Goal: Task Accomplishment & Management: Use online tool/utility

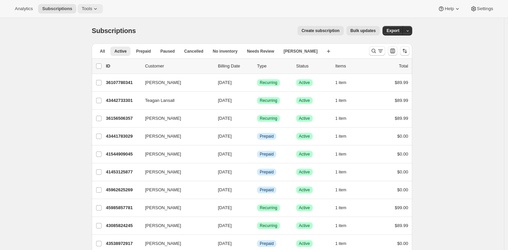
click at [92, 11] on span "Tools" at bounding box center [87, 8] width 10 height 5
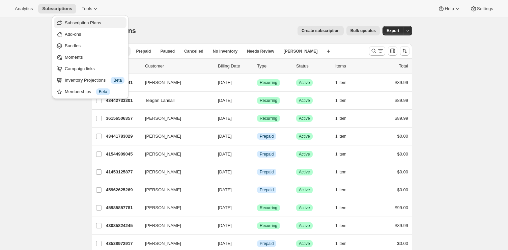
click at [89, 26] on span "Subscription Plans" at bounding box center [95, 23] width 60 height 7
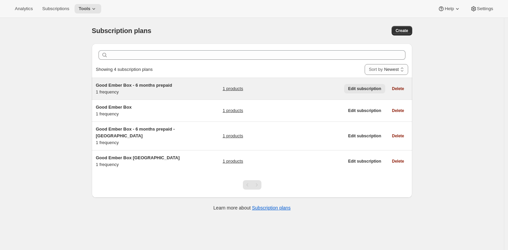
click at [371, 88] on span "Edit subscription" at bounding box center [364, 88] width 33 height 5
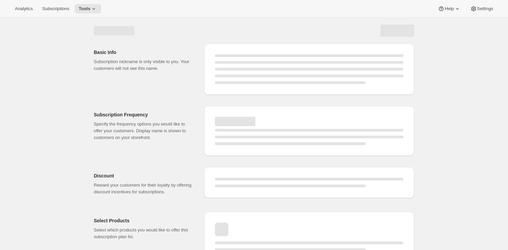
select select "WEEK"
select select "MONTH"
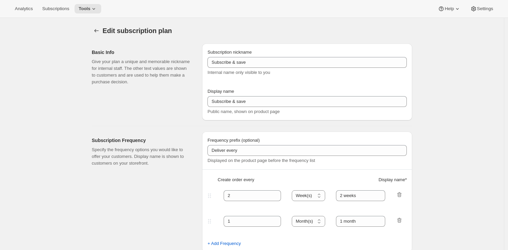
type input "Good Ember Box - 6 months prepaid"
select select "ENABLED"
select select "MONTH"
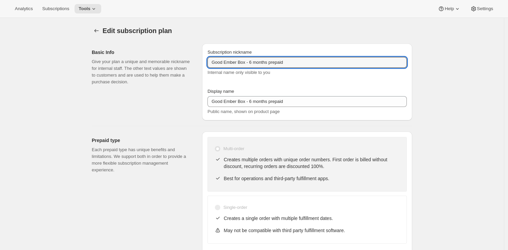
drag, startPoint x: 298, startPoint y: 62, endPoint x: 191, endPoint y: 63, distance: 106.5
click at [191, 63] on div "Basic Info Give your plan a unique and memorable nickname for internal staff. T…" at bounding box center [249, 79] width 326 height 82
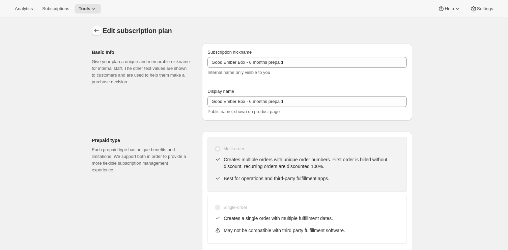
click at [94, 27] on button "Subscription plans" at bounding box center [96, 30] width 9 height 9
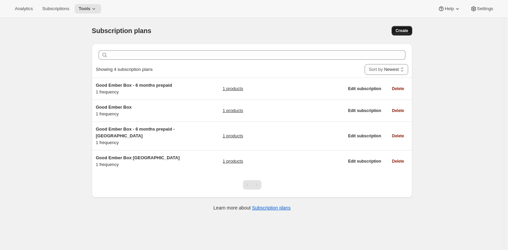
click at [408, 29] on span "Create" at bounding box center [401, 30] width 12 height 5
select select "WEEK"
select select "MONTH"
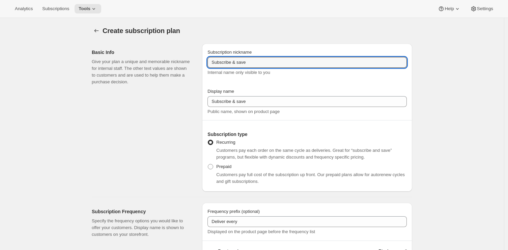
drag, startPoint x: 267, startPoint y: 62, endPoint x: 193, endPoint y: 62, distance: 73.5
click at [193, 62] on div "Basic Info Give your plan a unique and memorable nickname for internal staff. T…" at bounding box center [249, 114] width 326 height 153
paste input "Good Ember Box - 6 months prepaid"
click at [254, 63] on input "Good Ember Box - 6 months prepaid" at bounding box center [306, 62] width 199 height 11
click at [306, 59] on input "Good Ember Box - 12 months prepaid" at bounding box center [306, 62] width 199 height 11
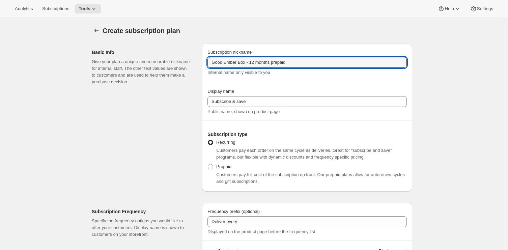
drag, startPoint x: 306, startPoint y: 59, endPoint x: 194, endPoint y: 54, distance: 112.7
click at [194, 54] on div "Basic Info Give your plan a unique and memorable nickname for internal staff. T…" at bounding box center [249, 114] width 326 height 153
type input "Good Ember Box - 12 months prepaid"
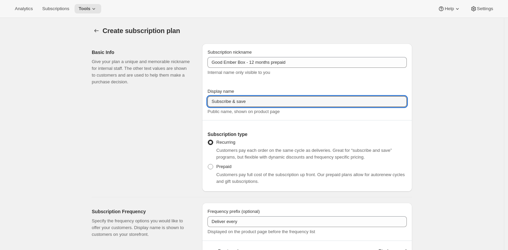
drag, startPoint x: 258, startPoint y: 103, endPoint x: 177, endPoint y: 101, distance: 81.6
click at [177, 101] on div "Basic Info Give your plan a unique and memorable nickname for internal staff. T…" at bounding box center [249, 114] width 326 height 153
paste input "Good Ember Box - 12 months prepaid"
type input "Good Ember Box - 12 months prepaid"
click at [185, 136] on div "Basic Info Give your plan a unique and memorable nickname for internal staff. T…" at bounding box center [144, 117] width 105 height 148
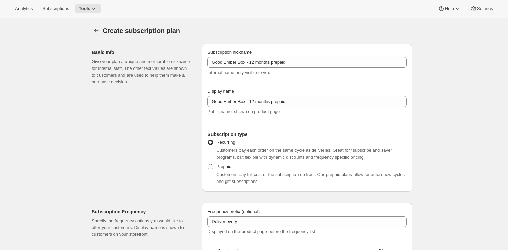
click at [213, 166] on span at bounding box center [210, 166] width 5 height 5
click at [208, 164] on input "Prepaid" at bounding box center [208, 164] width 0 height 0
radio input "true"
select select "MONTH"
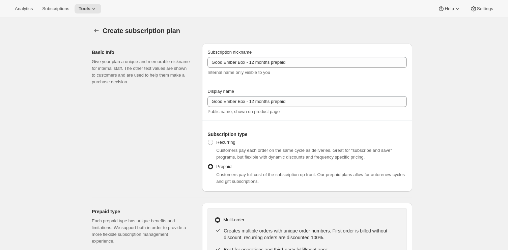
click at [191, 167] on div "Basic Info Give your plan a unique and memorable nickname for internal staff. T…" at bounding box center [144, 117] width 105 height 148
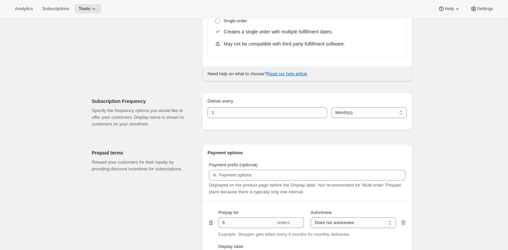
scroll to position [294, 0]
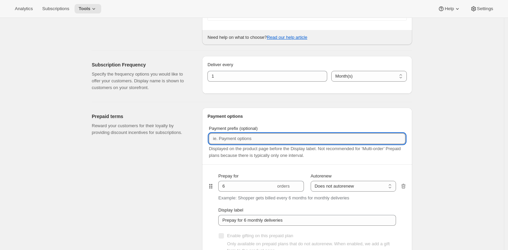
click at [259, 142] on input "Payment prefix (optional)" at bounding box center [307, 138] width 197 height 11
drag, startPoint x: 217, startPoint y: 138, endPoint x: 212, endPoint y: 136, distance: 5.1
click at [212, 136] on input "6 months prepaid" at bounding box center [307, 138] width 197 height 11
click at [271, 137] on input "12 months prepaid" at bounding box center [307, 138] width 197 height 11
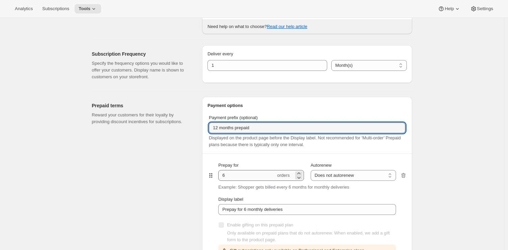
scroll to position [305, 0]
type input "12 months prepaid"
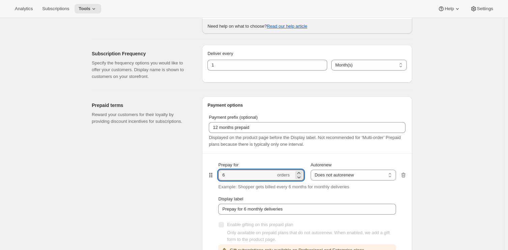
drag, startPoint x: 233, startPoint y: 177, endPoint x: 208, endPoint y: 169, distance: 26.2
type input "12"
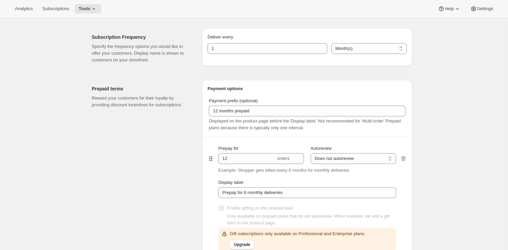
scroll to position [339, 0]
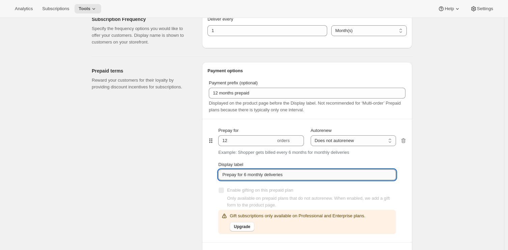
click at [247, 175] on input "Prepay for 6 monthly deliveries" at bounding box center [307, 174] width 178 height 11
type input "Prepay for 12 monthly deliveries"
click at [183, 187] on div "Prepaid terms Reward your customers for their loyalty by providing discount inc…" at bounding box center [144, 224] width 105 height 324
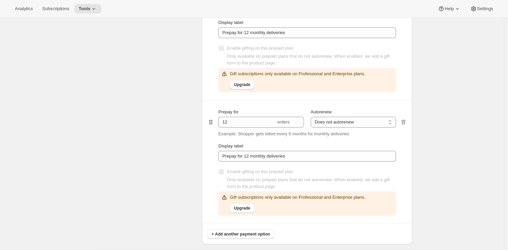
scroll to position [482, 0]
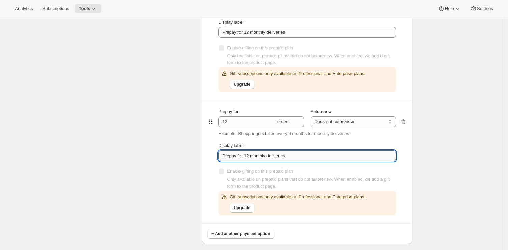
click at [296, 157] on input "Prepay for 12 monthly deliveries" at bounding box center [307, 155] width 178 height 11
drag, startPoint x: 300, startPoint y: 156, endPoint x: 184, endPoint y: 154, distance: 115.7
click at [184, 154] on div "Prepaid terms Reward your customers for their loyalty by providing discount inc…" at bounding box center [249, 78] width 326 height 329
click at [181, 158] on div "Prepaid terms Reward your customers for their loyalty by providing discount inc…" at bounding box center [144, 82] width 105 height 324
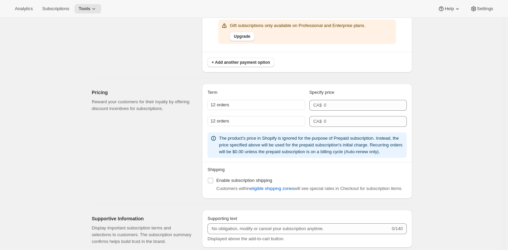
scroll to position [690, 0]
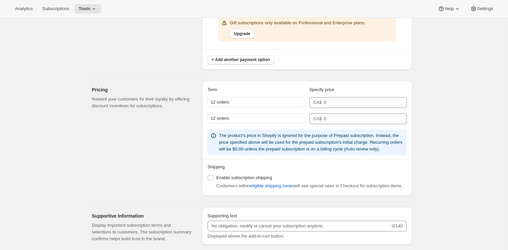
click at [241, 117] on div "12 orders" at bounding box center [255, 118] width 97 height 10
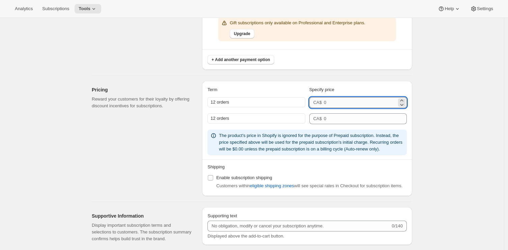
click at [336, 102] on input "number" at bounding box center [360, 102] width 73 height 11
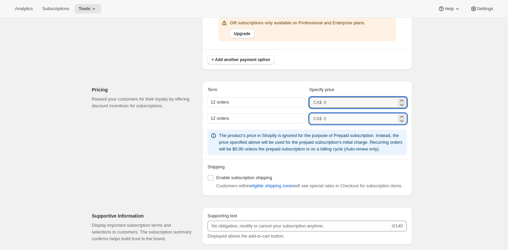
click at [339, 119] on input "number" at bounding box center [360, 118] width 73 height 11
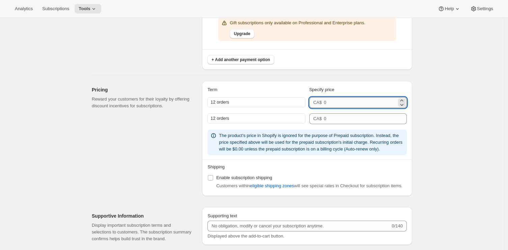
click at [336, 103] on input "number" at bounding box center [360, 102] width 73 height 11
click at [268, 121] on div "12 orders" at bounding box center [255, 118] width 97 height 10
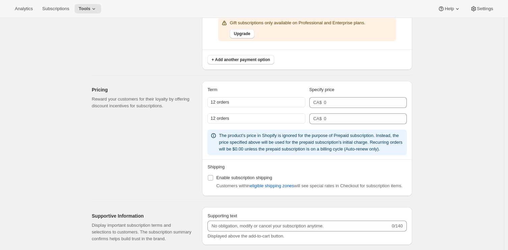
click at [266, 117] on div "12 orders" at bounding box center [255, 118] width 97 height 10
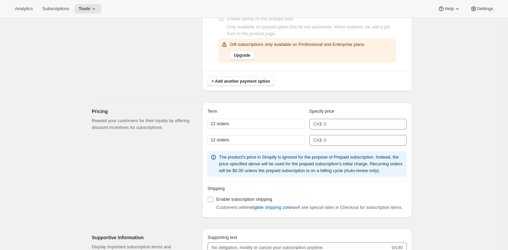
scroll to position [742, 0]
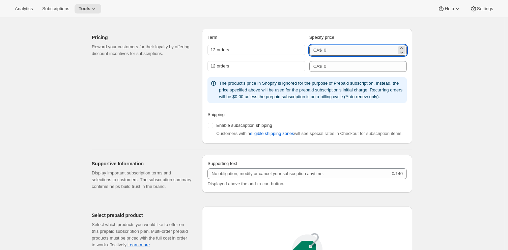
click at [327, 48] on input "number" at bounding box center [360, 50] width 73 height 11
drag, startPoint x: 334, startPoint y: 51, endPoint x: 321, endPoint y: 46, distance: 15.0
click at [321, 46] on div "CA$ 999" at bounding box center [357, 50] width 97 height 11
click at [333, 52] on input "1038" at bounding box center [360, 50] width 73 height 11
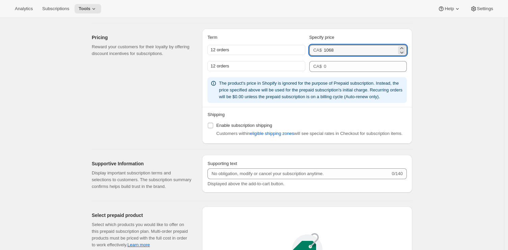
type input "1068"
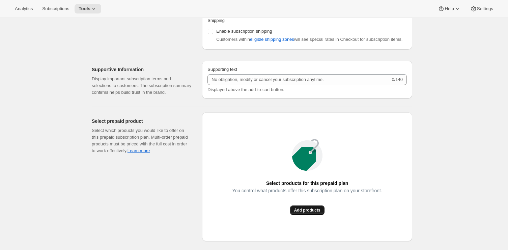
scroll to position [837, 0]
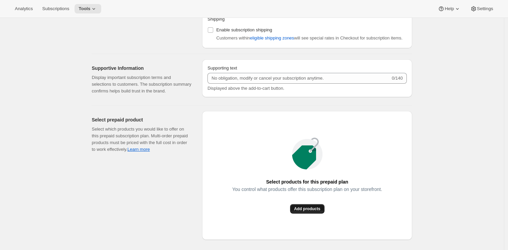
click at [311, 211] on span "Add products" at bounding box center [307, 208] width 26 height 5
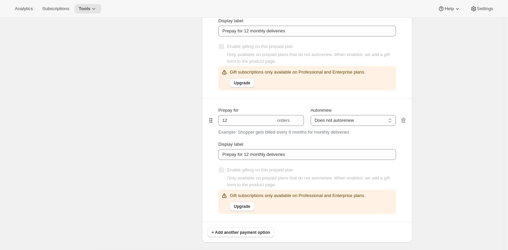
scroll to position [519, 0]
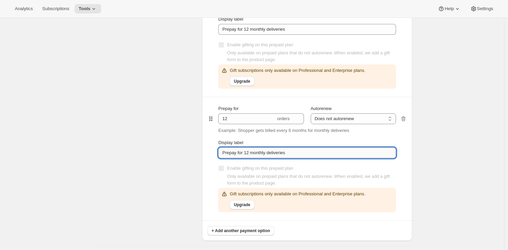
click at [281, 153] on input "Prepay for 12 monthly deliveries" at bounding box center [307, 152] width 178 height 11
drag, startPoint x: 307, startPoint y: 155, endPoint x: 180, endPoint y: 156, distance: 126.8
click at [180, 156] on div "Prepaid terms Reward your customers for their loyalty by providing discount inc…" at bounding box center [249, 75] width 326 height 329
click at [173, 163] on div "Prepaid terms Reward your customers for their loyalty by providing discount inc…" at bounding box center [144, 79] width 105 height 324
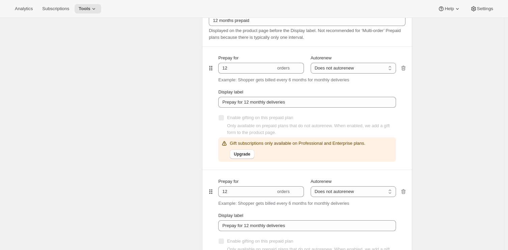
scroll to position [487, 0]
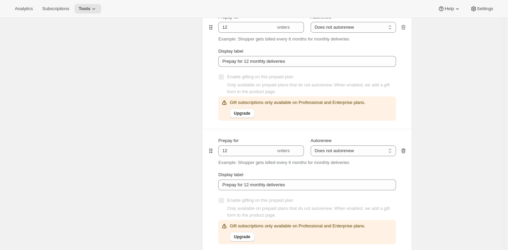
click at [404, 150] on icon "button" at bounding box center [403, 150] width 7 height 7
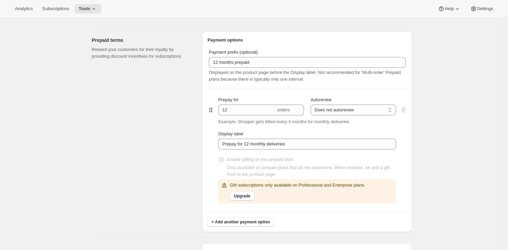
scroll to position [370, 0]
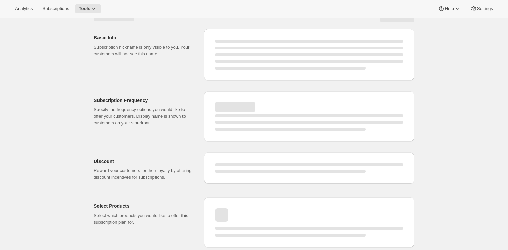
select select "WEEK"
select select "MONTH"
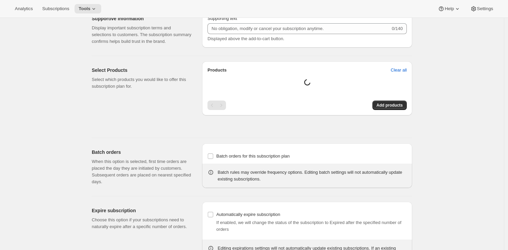
type input "Good Ember Box - 12 months prepaid"
select select "MONTH"
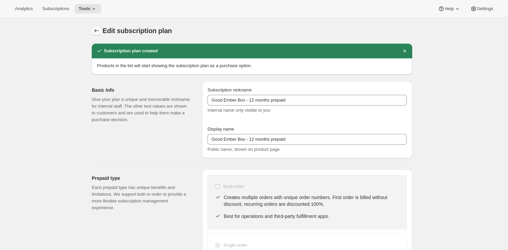
click at [99, 31] on icon "Subscription plans" at bounding box center [96, 30] width 7 height 7
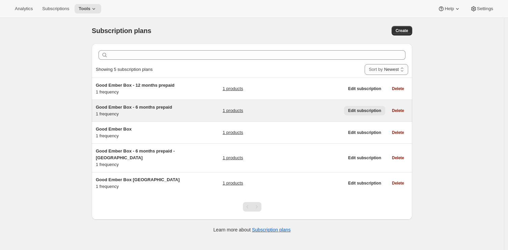
click at [375, 112] on span "Edit subscription" at bounding box center [364, 110] width 33 height 5
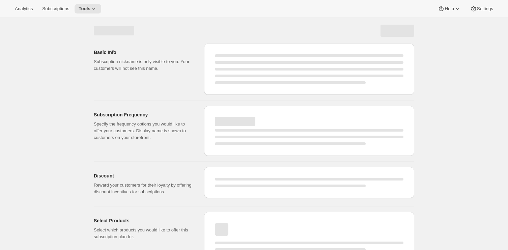
select select "WEEK"
select select "MONTH"
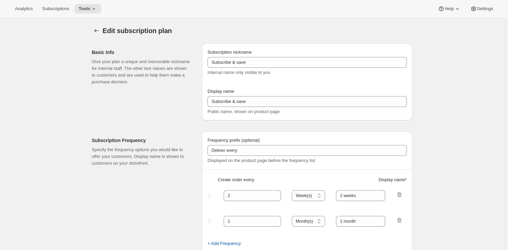
type input "Good Ember Box - 6 months prepaid"
select select "ENABLED"
select select "MONTH"
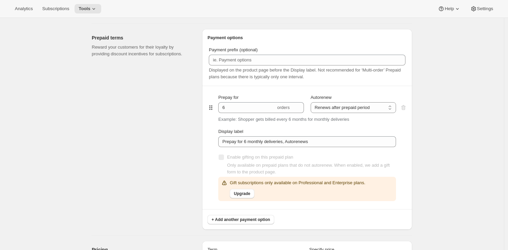
scroll to position [304, 0]
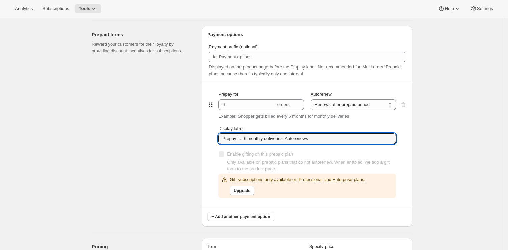
drag, startPoint x: 328, startPoint y: 138, endPoint x: 212, endPoint y: 135, distance: 116.7
click at [212, 135] on div "Prepay for 6 orders Autorenew Does not autorenew Renews after prepaid period Re…" at bounding box center [306, 144] width 199 height 123
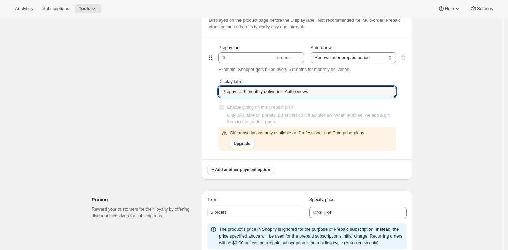
scroll to position [348, 0]
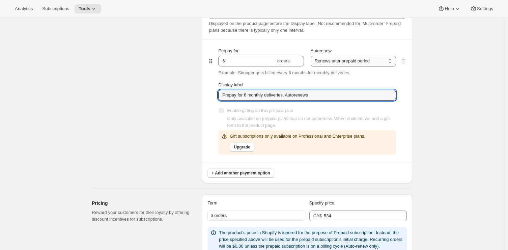
click at [340, 63] on select "Does not autorenew Renews after prepaid period" at bounding box center [352, 61] width 85 height 11
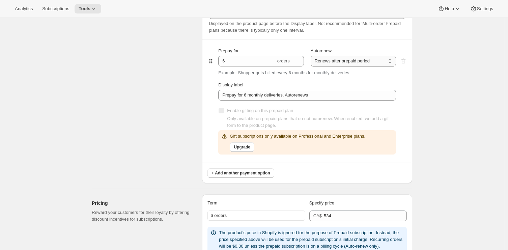
select select "DISABLED"
click at [312, 56] on select "Does not autorenew Renews after prepaid period" at bounding box center [352, 61] width 85 height 11
type input "Prepay for 6 monthly deliveries"
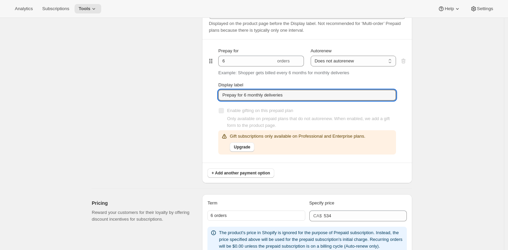
drag, startPoint x: 311, startPoint y: 95, endPoint x: 215, endPoint y: 92, distance: 95.8
click at [215, 92] on div "Prepay for 6 orders Autorenew Does not autorenew Renews after prepaid period Do…" at bounding box center [306, 100] width 199 height 123
click at [327, 96] on input "Prepay for 6 monthly deliveries" at bounding box center [307, 95] width 178 height 11
click at [346, 62] on select "Does not autorenew Renews after prepaid period" at bounding box center [352, 61] width 85 height 11
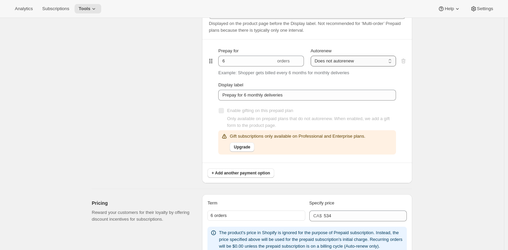
click at [312, 56] on select "Does not autorenew Renews after prepaid period" at bounding box center [352, 61] width 85 height 11
click at [349, 60] on select "Does not autorenew Renews after prepaid period" at bounding box center [352, 61] width 85 height 11
select select "ENABLED"
click at [312, 56] on select "Does not autorenew Renews after prepaid period" at bounding box center [352, 61] width 85 height 11
type input "Prepay for 6 monthly deliveries, Autorenews"
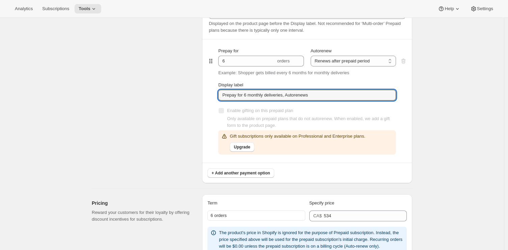
drag, startPoint x: 334, startPoint y: 96, endPoint x: 163, endPoint y: 94, distance: 170.9
click at [163, 94] on div "Prepaid terms Reward your customers for their loyalty by providing discount inc…" at bounding box center [249, 80] width 326 height 206
click at [134, 172] on div "Prepaid terms Reward your customers for their loyalty by providing discount inc…" at bounding box center [144, 82] width 105 height 201
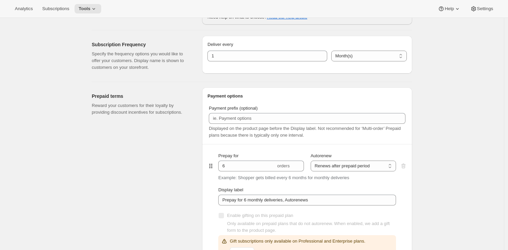
scroll to position [0, 0]
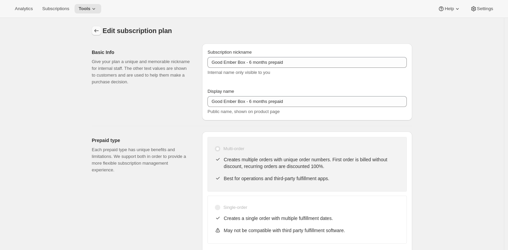
click at [98, 29] on icon "Subscription plans" at bounding box center [96, 30] width 7 height 7
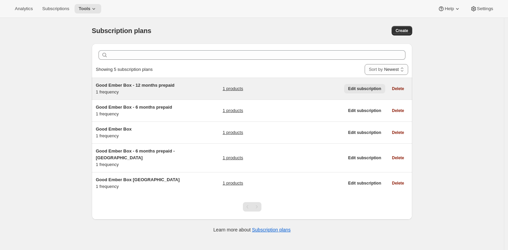
click at [365, 89] on span "Edit subscription" at bounding box center [364, 88] width 33 height 5
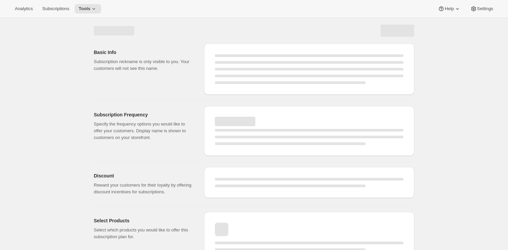
select select "WEEK"
select select "MONTH"
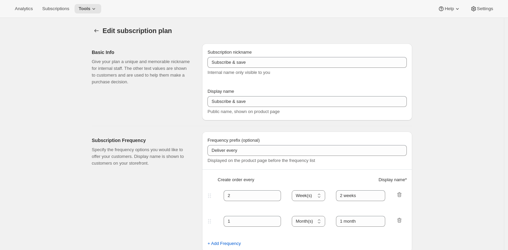
type input "Good Ember Box - 12 months prepaid"
select select "MONTH"
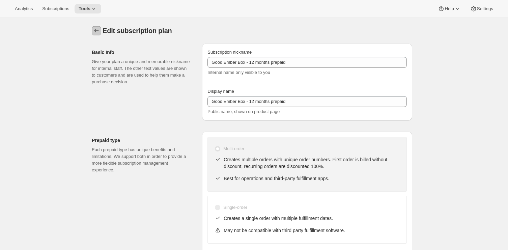
click at [98, 34] on icon "Subscription plans" at bounding box center [96, 30] width 7 height 7
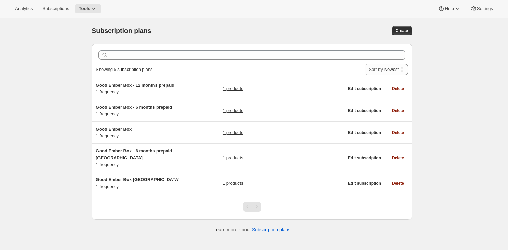
click at [60, 178] on div "Subscription plans. This page is ready Subscription plans Create Clear Showing …" at bounding box center [252, 143] width 504 height 250
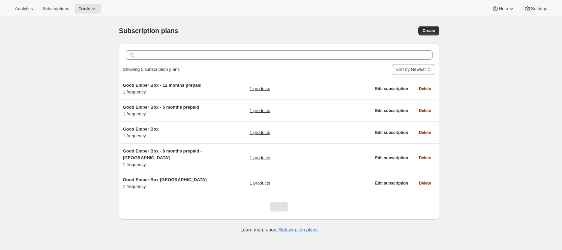
click at [79, 146] on div "Subscription plans. This page is ready Subscription plans Create Clear Showing …" at bounding box center [279, 143] width 558 height 250
click at [87, 5] on button "Tools" at bounding box center [88, 8] width 27 height 9
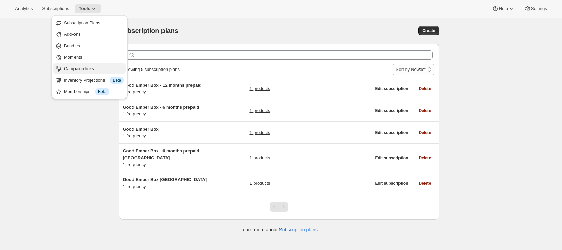
click at [85, 69] on span "Campaign links" at bounding box center [79, 68] width 30 height 5
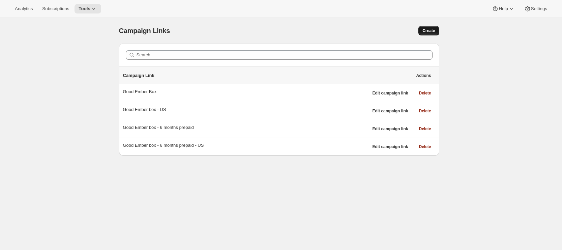
click at [430, 28] on button "Create" at bounding box center [428, 30] width 21 height 9
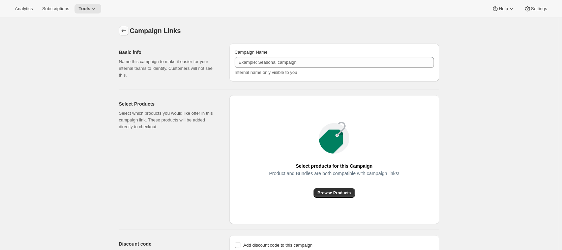
click at [125, 31] on icon "button" at bounding box center [123, 30] width 7 height 7
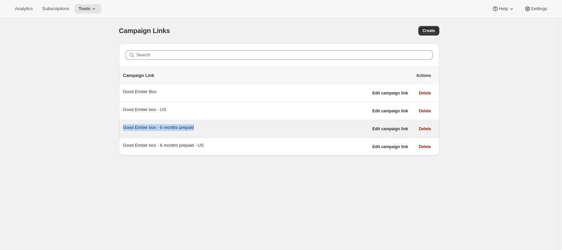
drag, startPoint x: 205, startPoint y: 127, endPoint x: 125, endPoint y: 125, distance: 80.2
click at [125, 125] on div "Good Ember box - 6 months prepaid" at bounding box center [245, 127] width 245 height 7
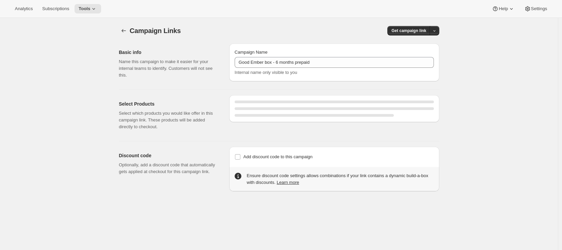
select select "gid://shopify/SellingPlan/4501995765"
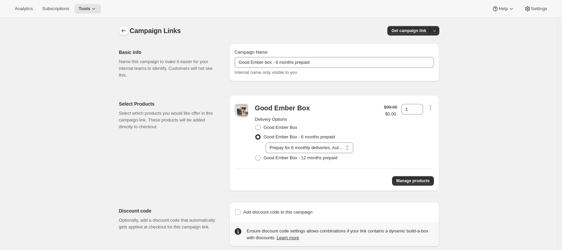
click at [123, 31] on icon "button" at bounding box center [123, 30] width 7 height 7
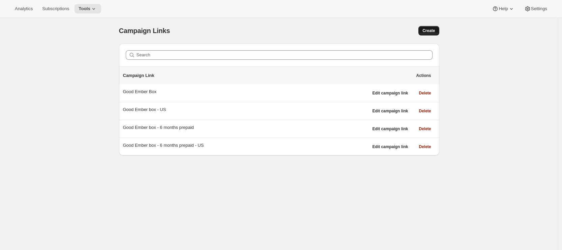
click at [430, 32] on span "Create" at bounding box center [428, 30] width 12 height 5
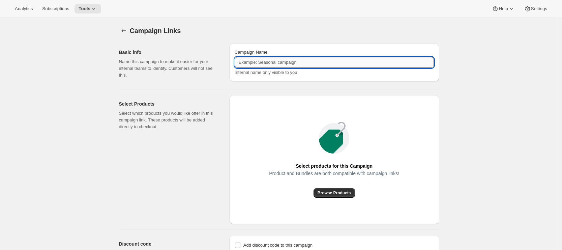
click at [287, 63] on input "Campaign Name" at bounding box center [334, 62] width 199 height 11
paste input "Prepay for 6 monthly deliveries, Autorenews"
click at [255, 62] on input "Good Eber Box - 12 months prepaid" at bounding box center [334, 62] width 199 height 11
type input "Good Ember Box - 12 months prepaid"
click at [334, 192] on span "Browse Products" at bounding box center [334, 192] width 33 height 5
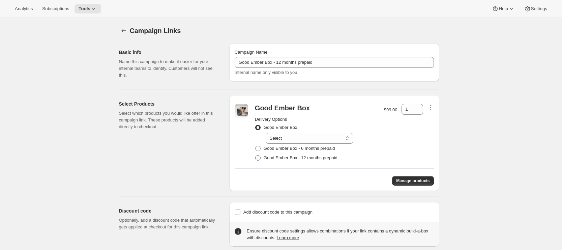
click at [260, 158] on span at bounding box center [257, 157] width 5 height 5
click at [256, 155] on input "Good Ember Box - 12 months prepaid" at bounding box center [255, 155] width 0 height 0
radio input "true"
click at [300, 157] on select "Select Prepay for 12 monthly deliveries" at bounding box center [310, 157] width 88 height 11
select select "gid://shopify/SellingPlan/4745101557"
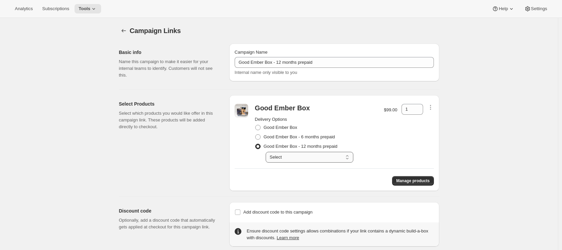
click at [267, 152] on select "Select Prepay for 12 monthly deliveries" at bounding box center [310, 157] width 88 height 11
click at [393, 152] on div "$99.00 $0.00" at bounding box center [390, 133] width 13 height 59
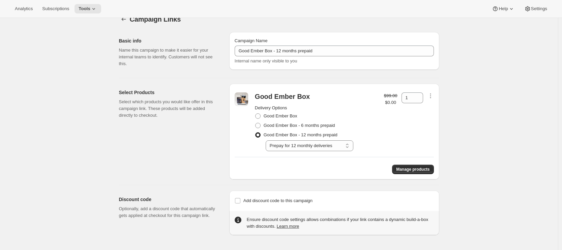
scroll to position [18, 0]
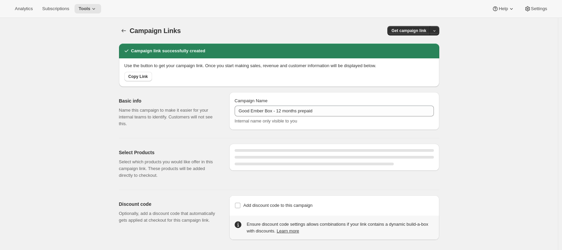
select select "gid://shopify/SellingPlan/4745101557"
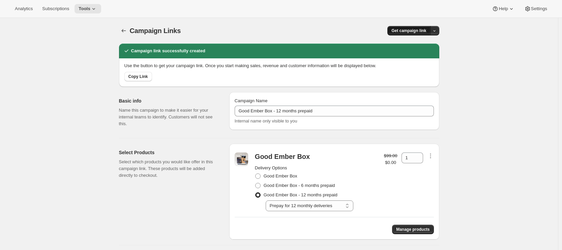
click at [413, 31] on span "Get campaign link" at bounding box center [408, 30] width 35 height 5
click at [420, 48] on span "Copy Link" at bounding box center [427, 44] width 20 height 7
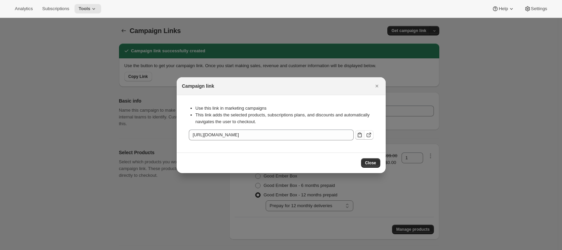
click at [358, 135] on icon ":r5l:" at bounding box center [360, 134] width 4 height 5
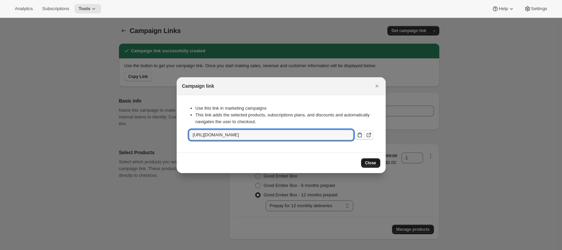
click at [370, 162] on span "Close" at bounding box center [370, 162] width 11 height 5
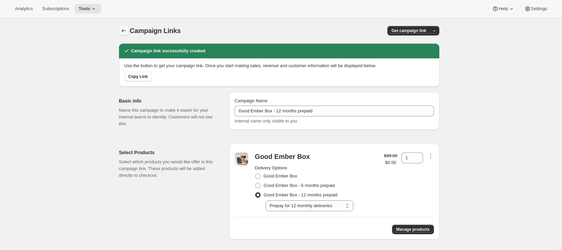
click at [126, 31] on icon "button" at bounding box center [123, 30] width 7 height 7
